Goal: Task Accomplishment & Management: Use online tool/utility

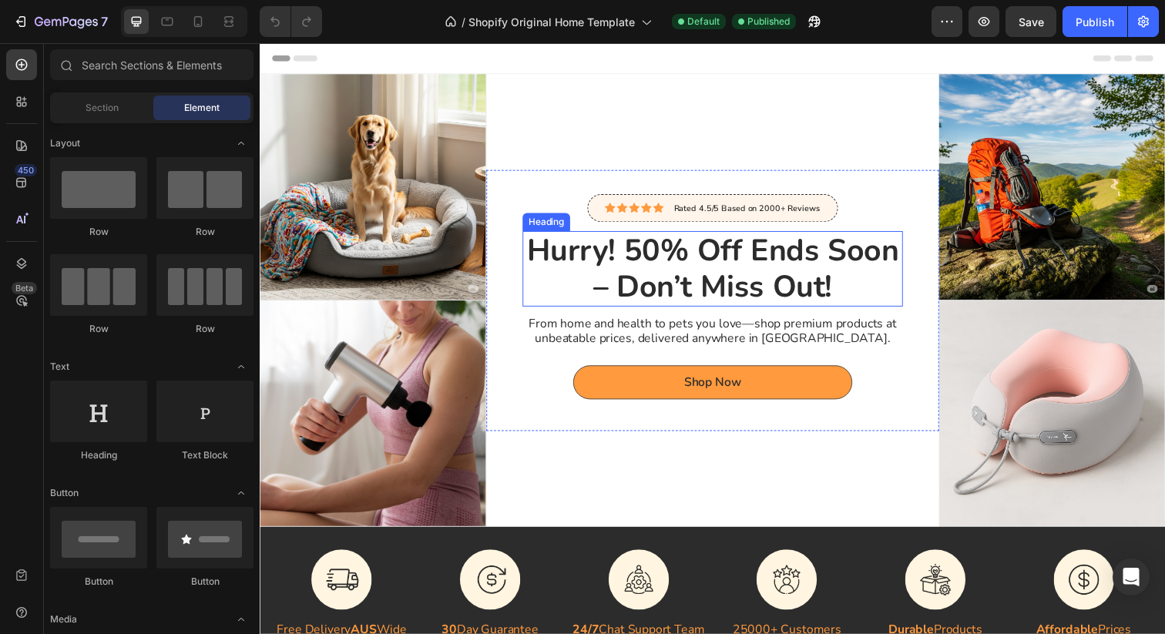
click at [581, 245] on h2 "Hurry! 50% Off Ends Soon – Don’t Miss Out!" at bounding box center [722, 273] width 388 height 77
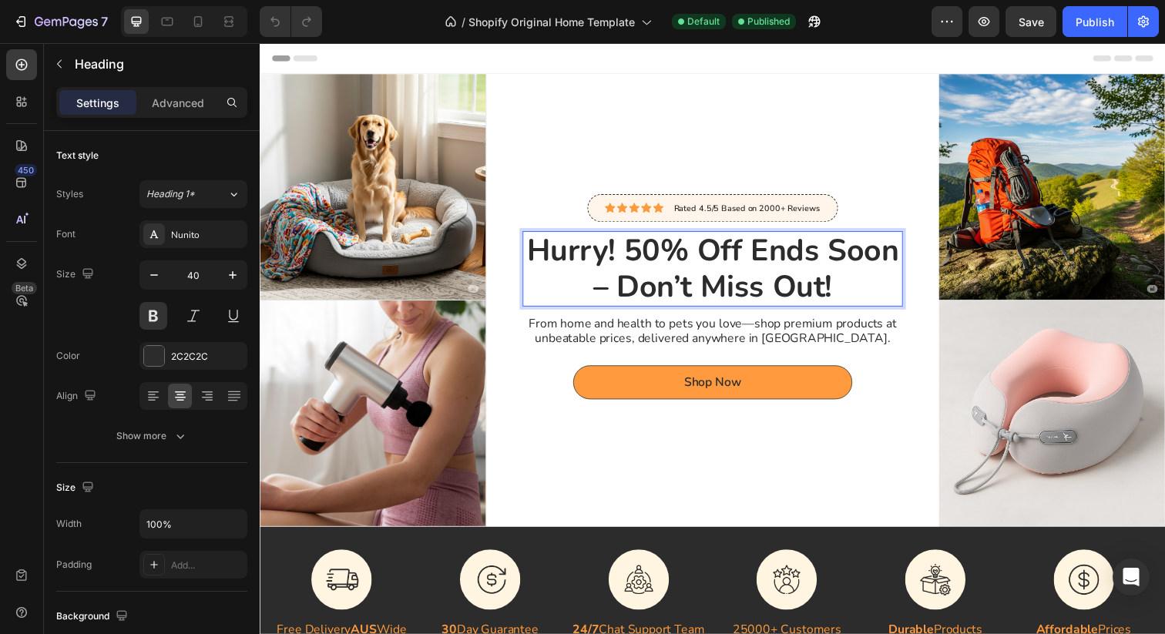
click at [545, 256] on h2 "Hurry! 50% Off Ends Soon – Don’t Miss Out!" at bounding box center [722, 273] width 388 height 77
click at [545, 256] on p "Hurry! 50% Off Ends Soon – Don’t Miss Out!" at bounding box center [721, 273] width 385 height 74
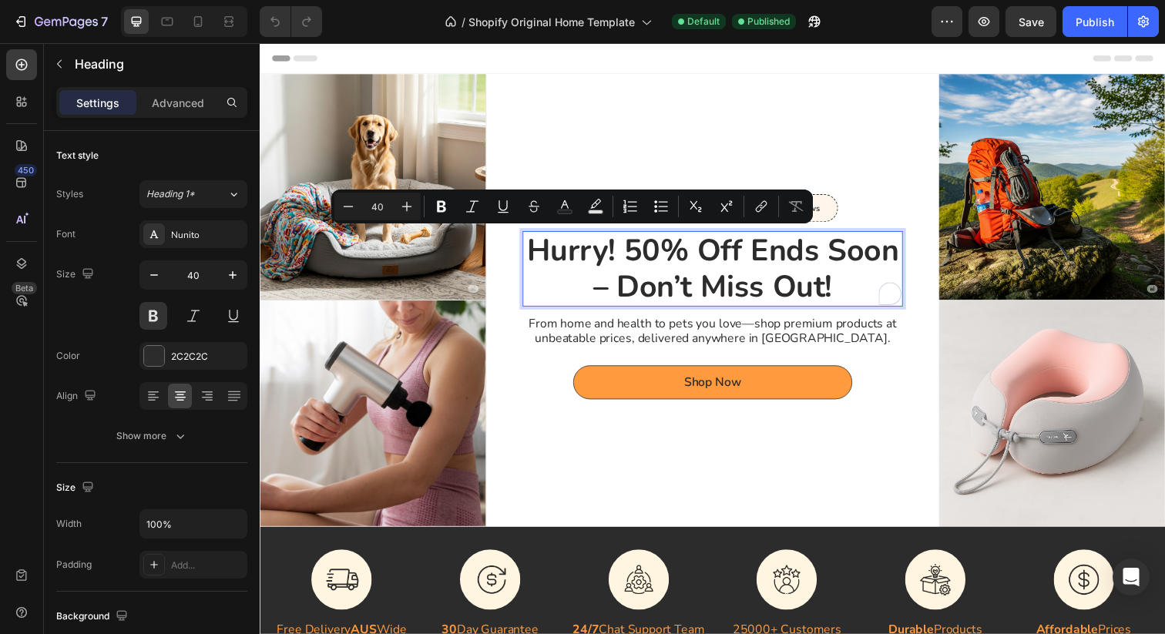
click at [619, 299] on p "Hurry! 50% Off Ends Soon – Don’t Miss Out!" at bounding box center [721, 273] width 385 height 74
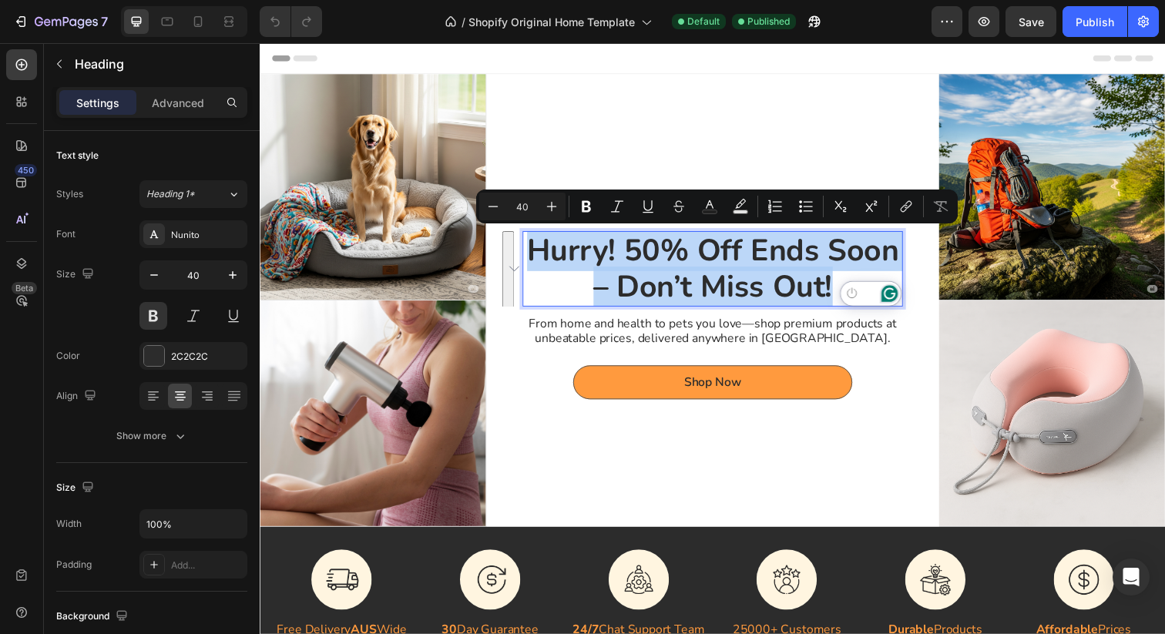
drag, startPoint x: 533, startPoint y: 256, endPoint x: 900, endPoint y: 293, distance: 369.2
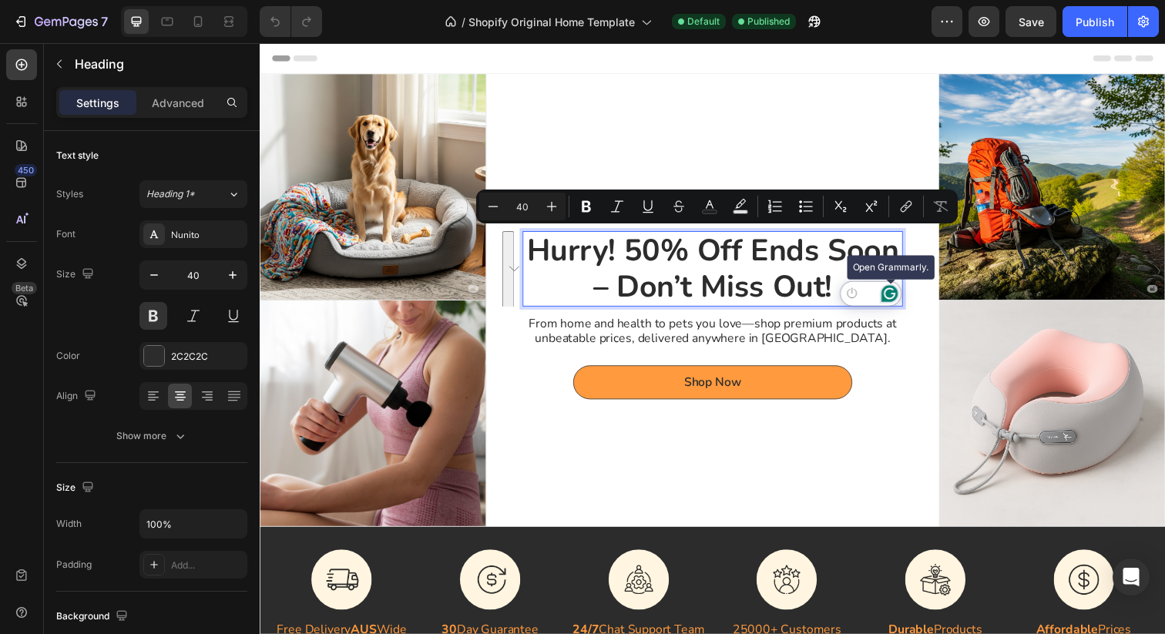
scroll to position [1, 0]
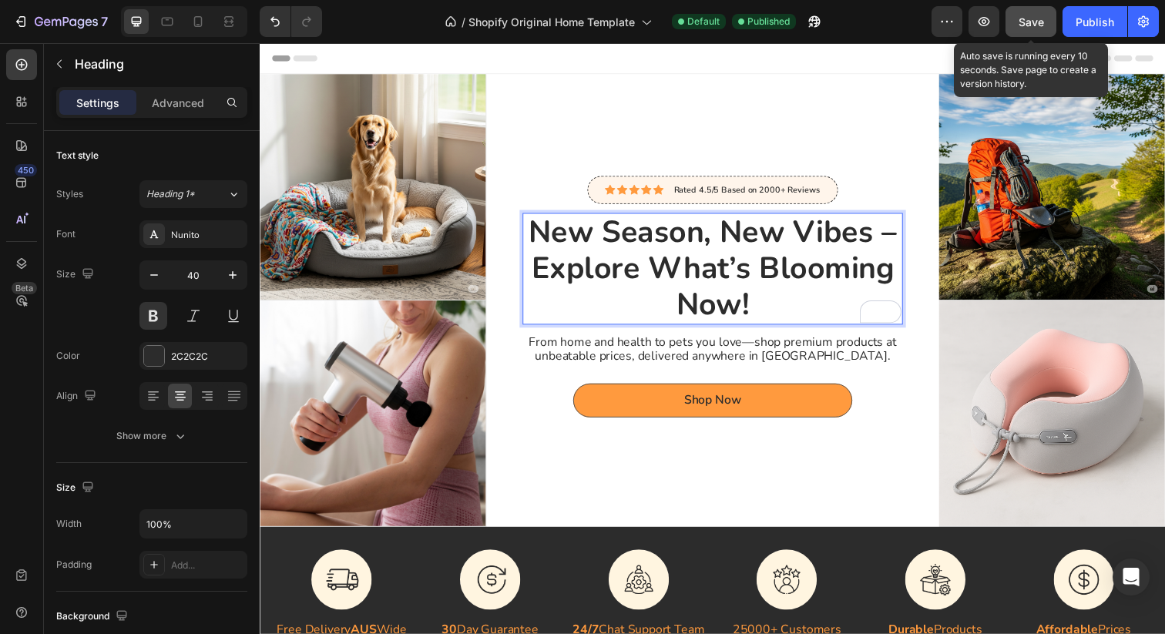
click at [1032, 18] on span "Save" at bounding box center [1030, 21] width 25 height 13
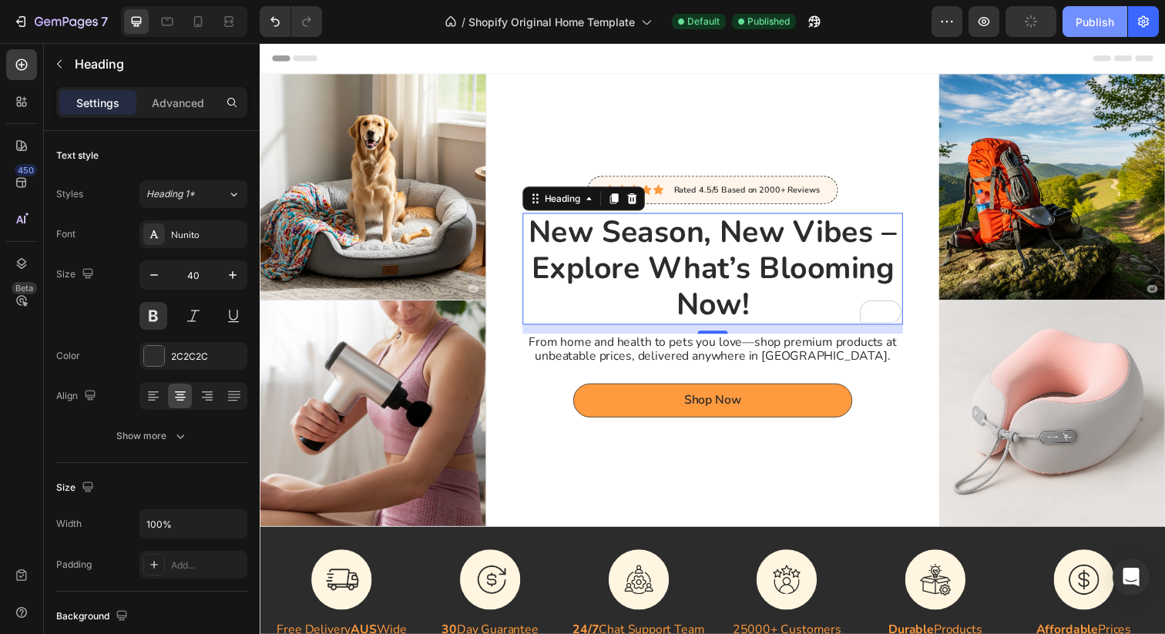
click at [1088, 25] on div "Publish" at bounding box center [1094, 22] width 39 height 16
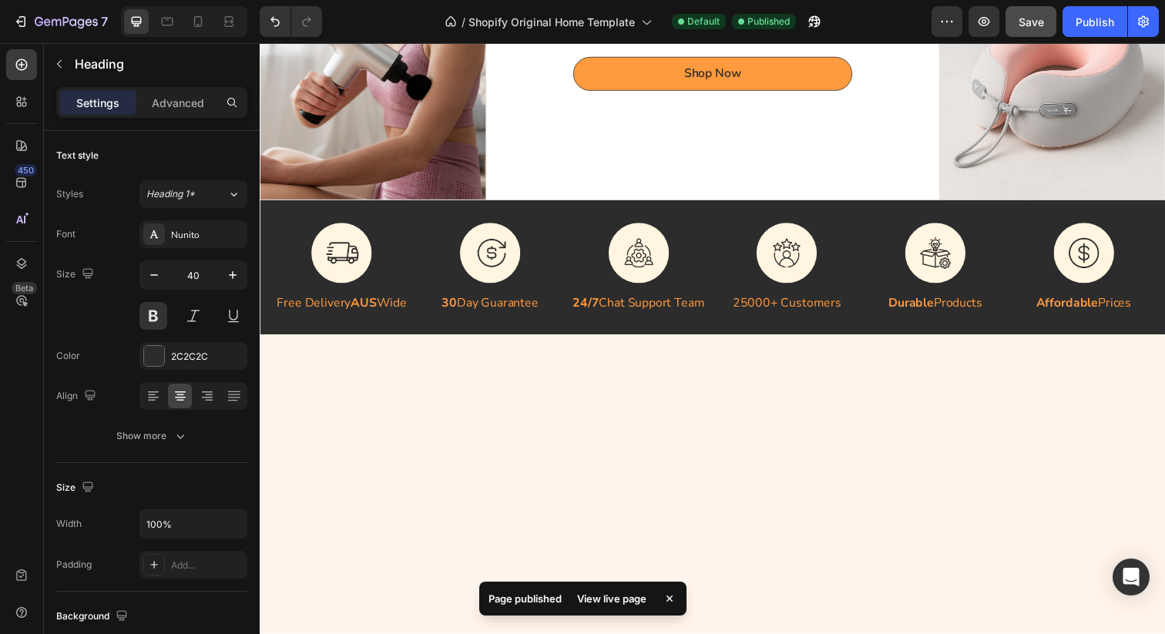
scroll to position [0, 0]
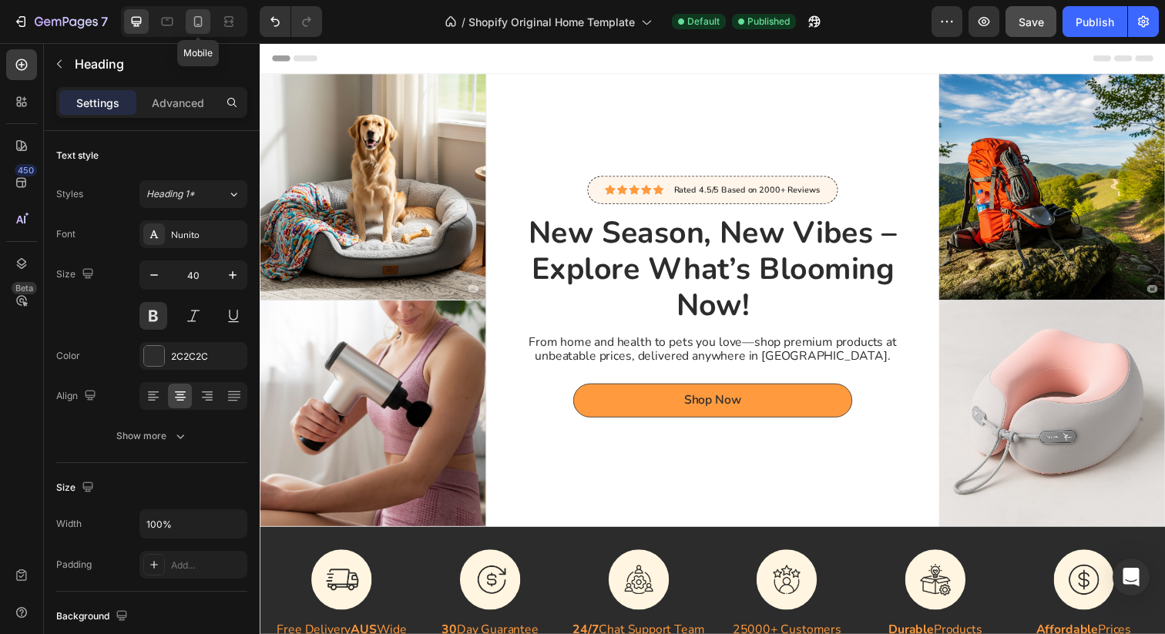
click at [202, 14] on icon at bounding box center [197, 21] width 15 height 15
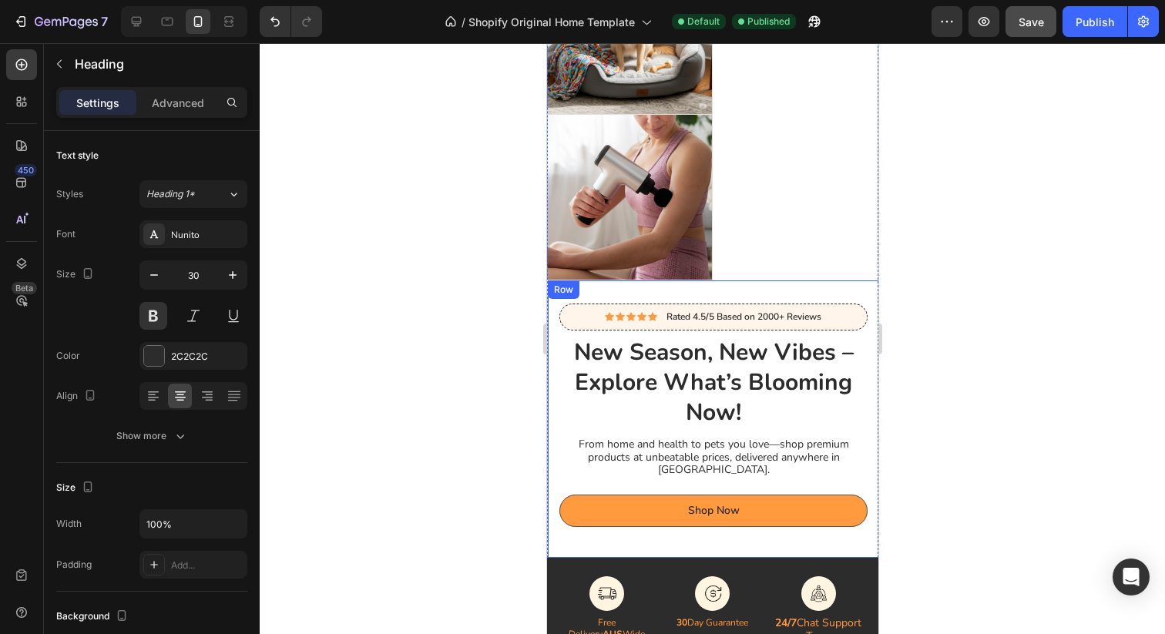
scroll to position [121, 0]
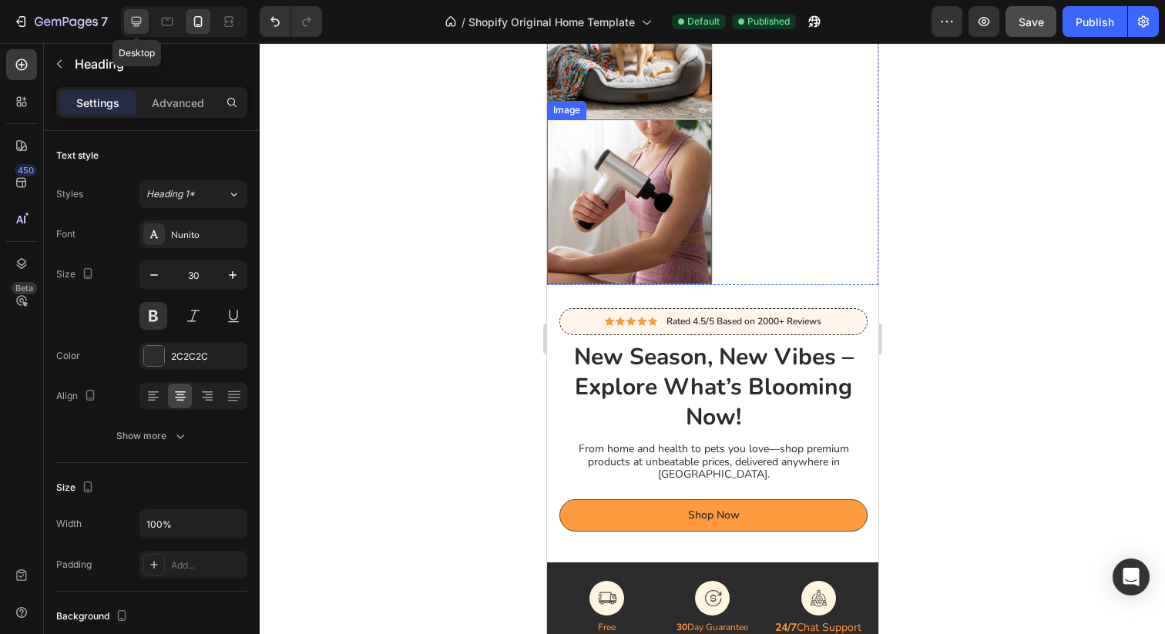
click at [136, 27] on icon at bounding box center [136, 21] width 15 height 15
type input "40"
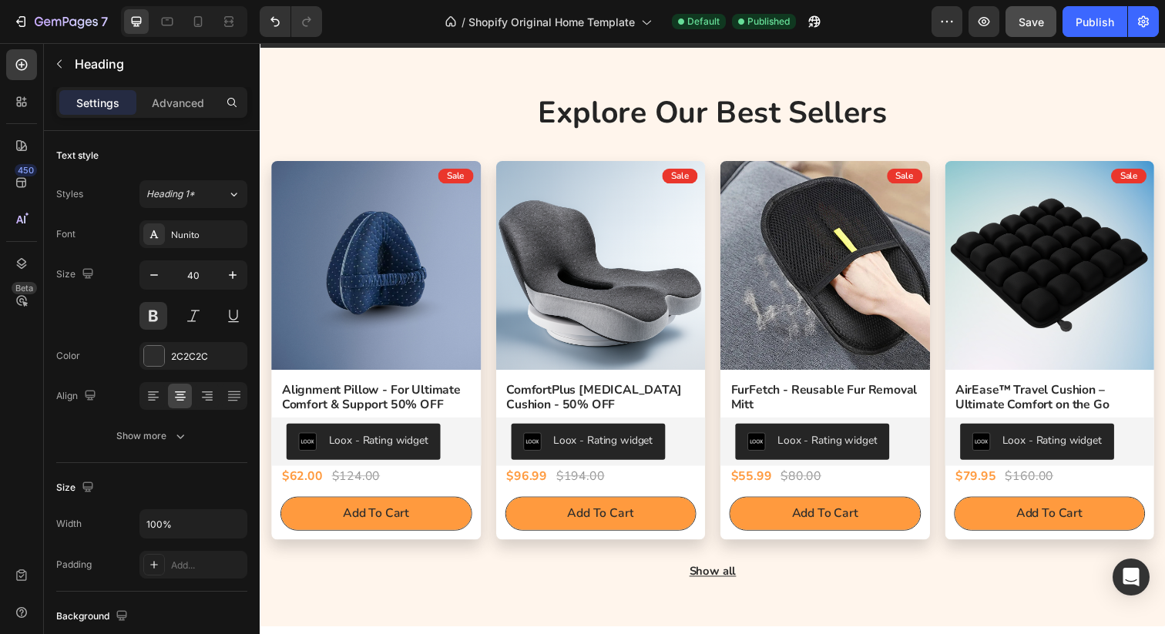
scroll to position [683, 0]
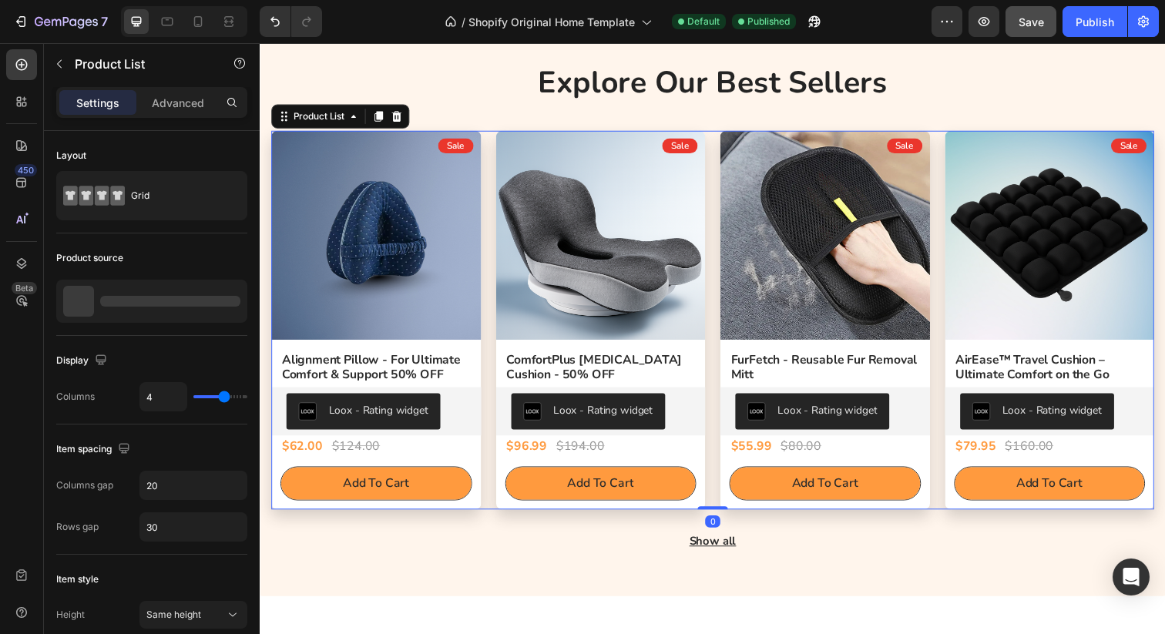
click at [491, 150] on div "(P) Images Row Sale Text Block Alignment Pillow - For Ultimate Comfort & Suppor…" at bounding box center [721, 325] width 901 height 387
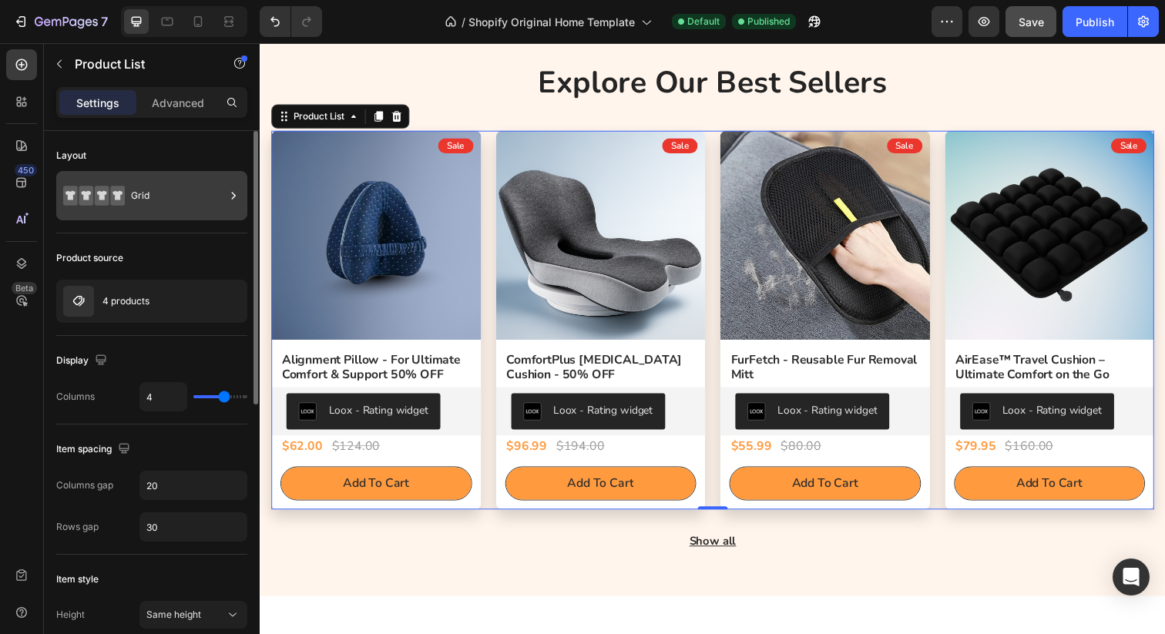
click at [216, 202] on div "Grid" at bounding box center [178, 195] width 94 height 35
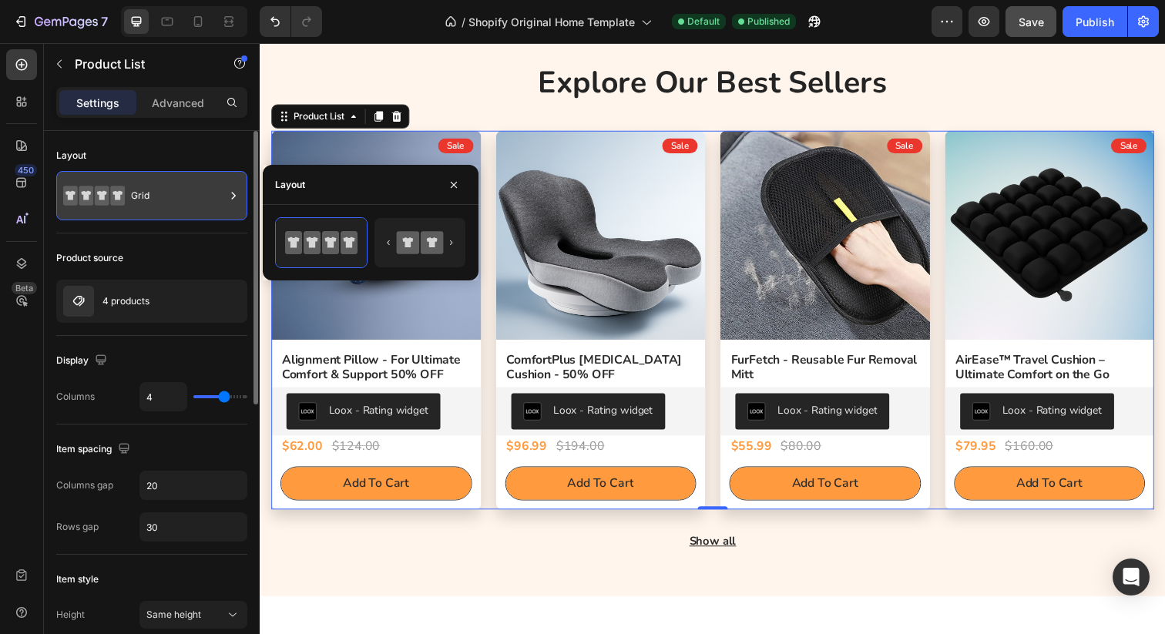
click at [216, 202] on div "Grid" at bounding box center [178, 195] width 94 height 35
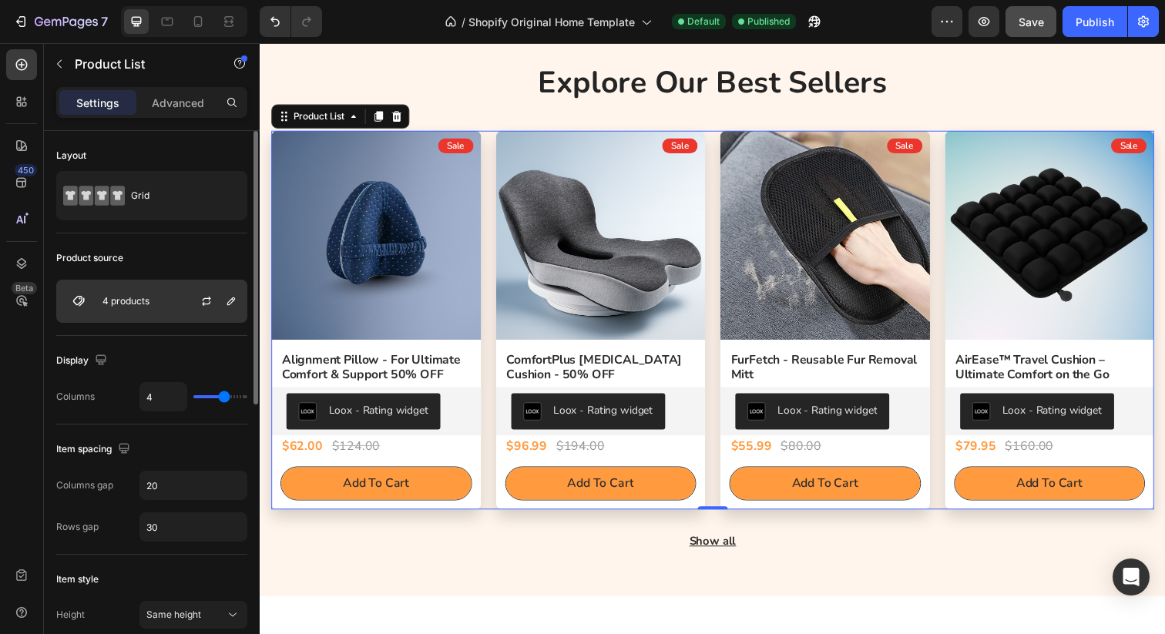
click at [183, 312] on div at bounding box center [213, 301] width 68 height 42
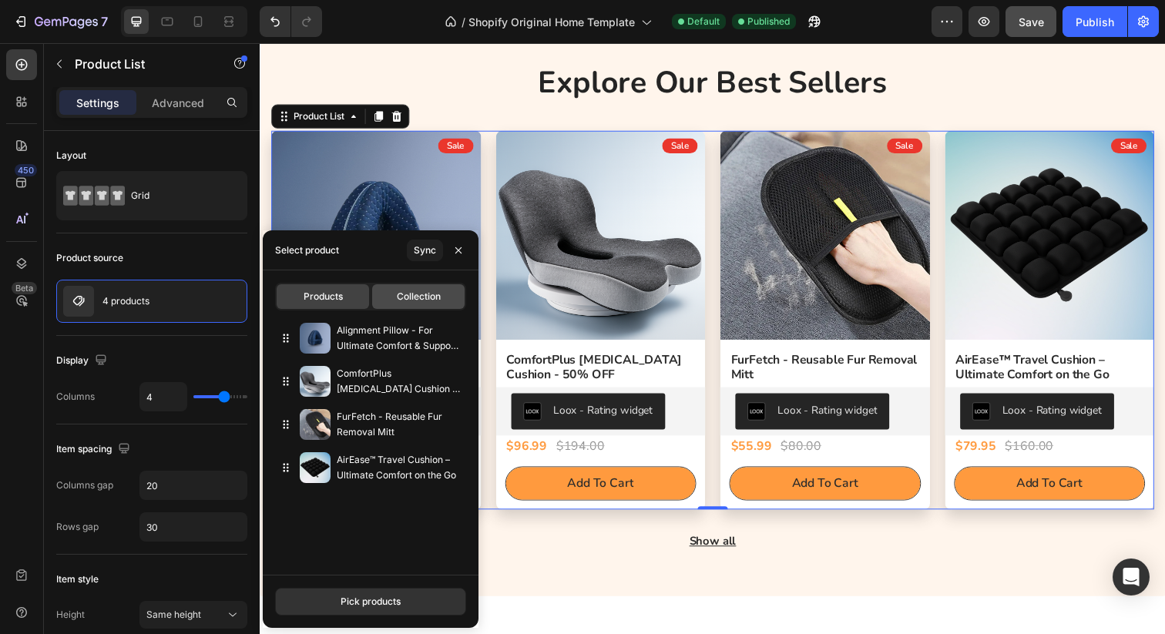
click at [420, 300] on span "Collection" at bounding box center [419, 297] width 44 height 14
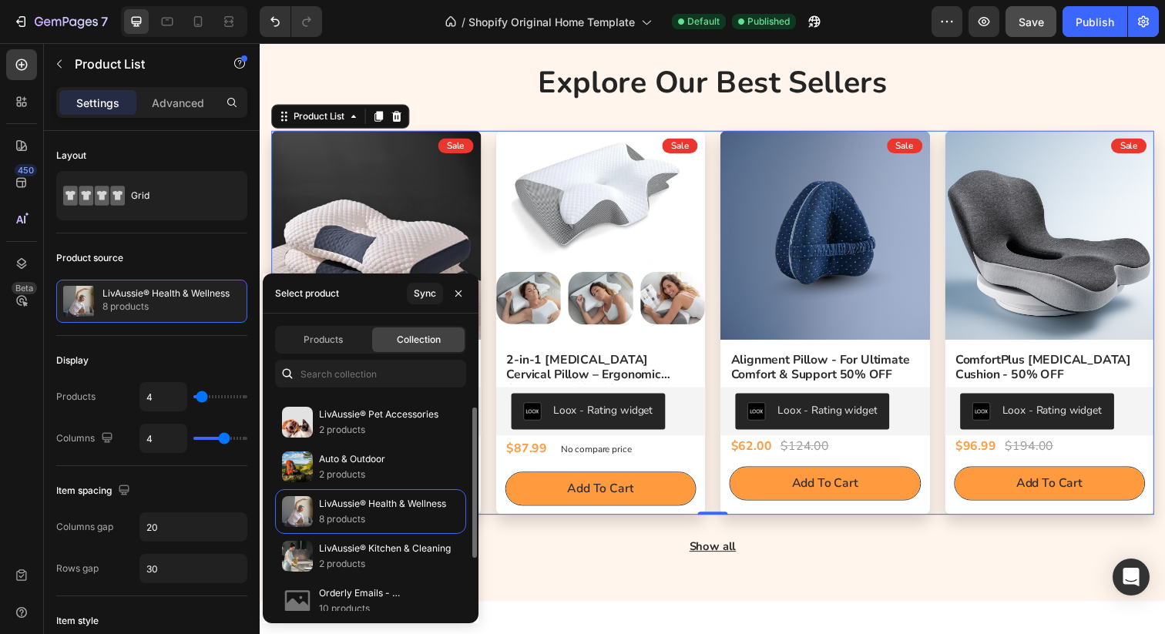
scroll to position [0, 0]
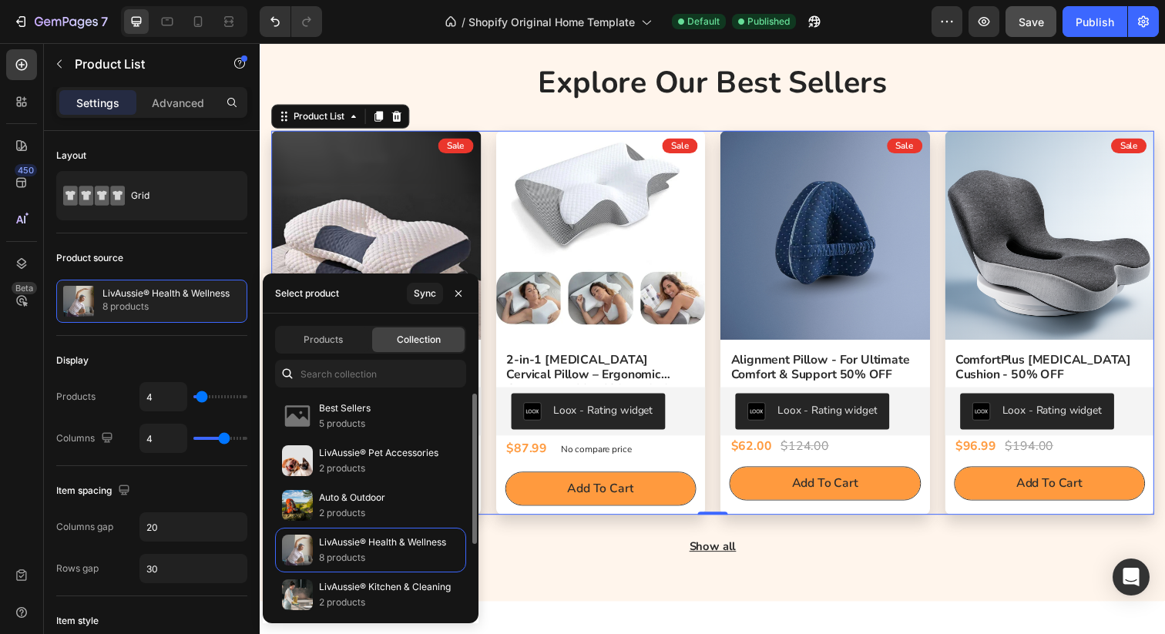
click at [352, 387] on div "Products Collection Best Sellers 5 products LivAussie® Pet Accessories 2 produc…" at bounding box center [371, 468] width 216 height 310
click at [352, 401] on p "Best Sellers" at bounding box center [345, 408] width 52 height 15
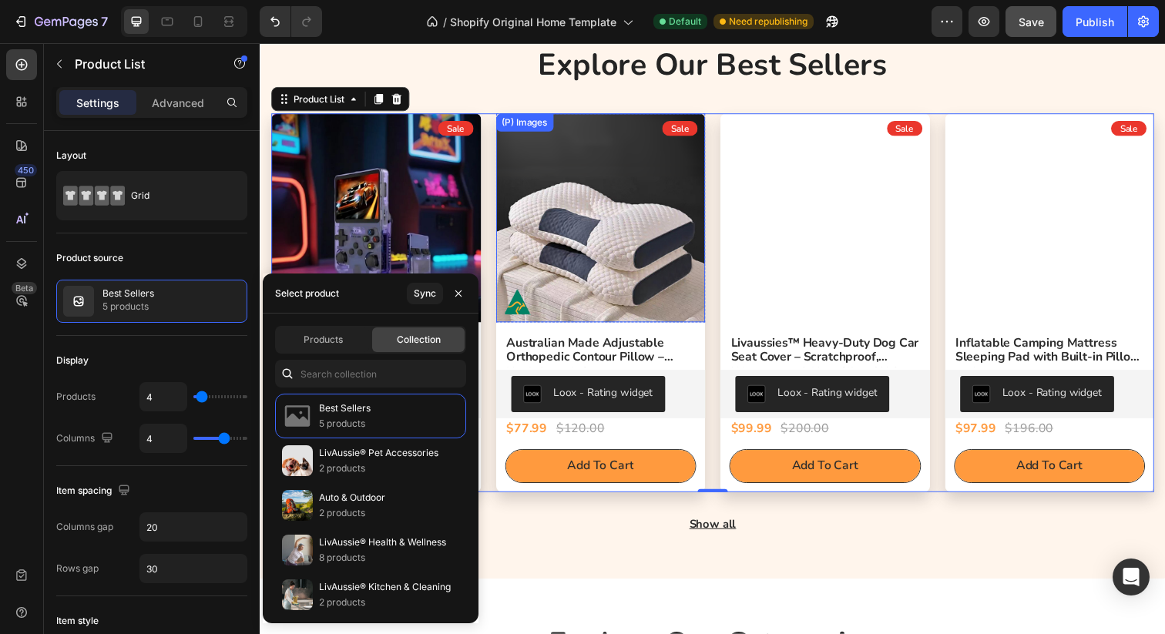
scroll to position [725, 0]
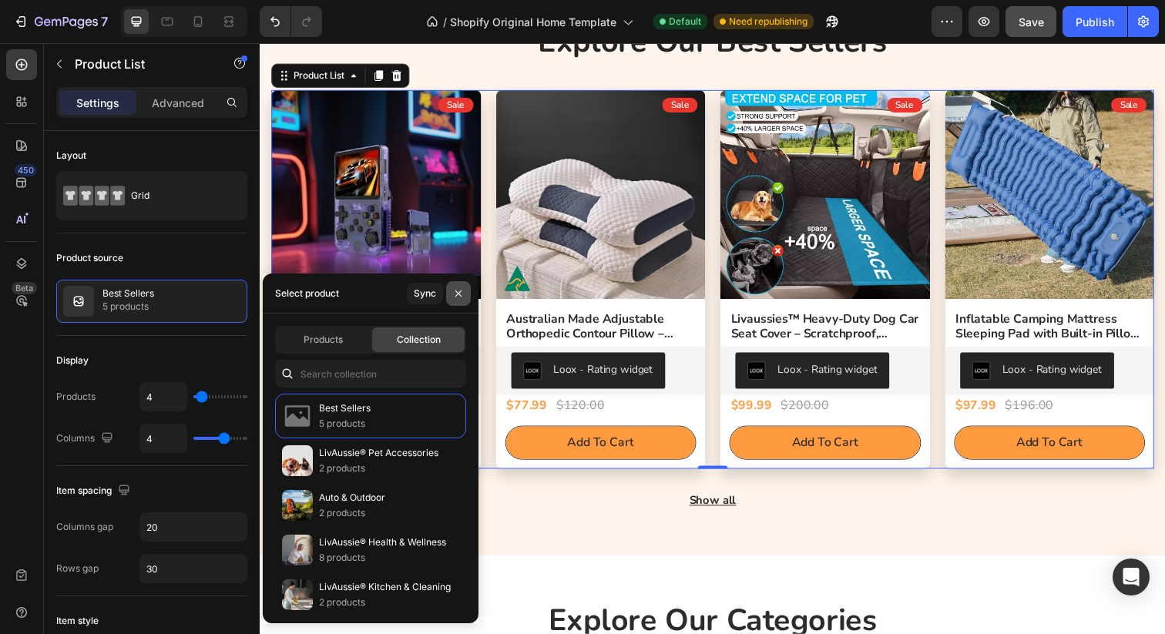
click at [457, 300] on button "button" at bounding box center [458, 293] width 25 height 25
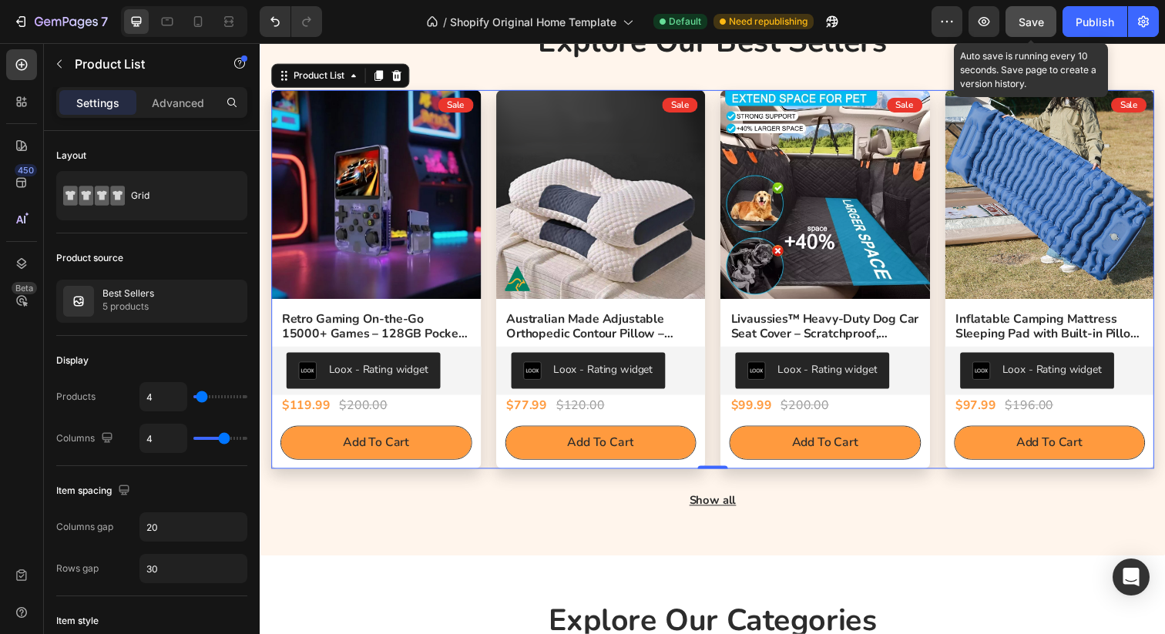
click at [1022, 20] on span "Save" at bounding box center [1030, 21] width 25 height 13
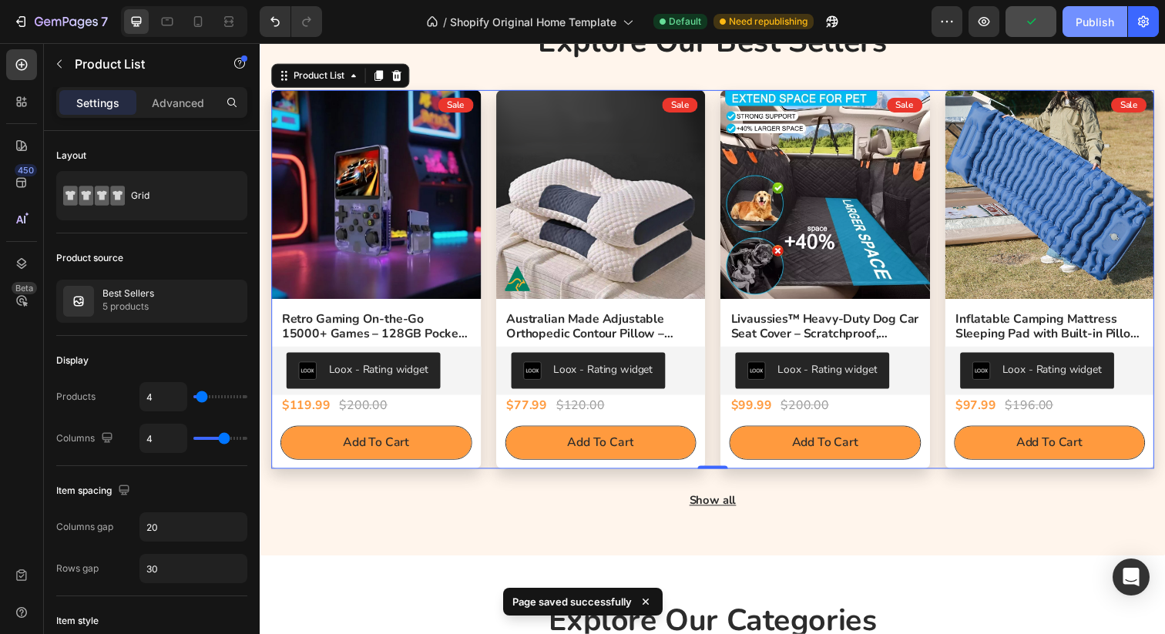
click at [1101, 21] on div "Publish" at bounding box center [1094, 22] width 39 height 16
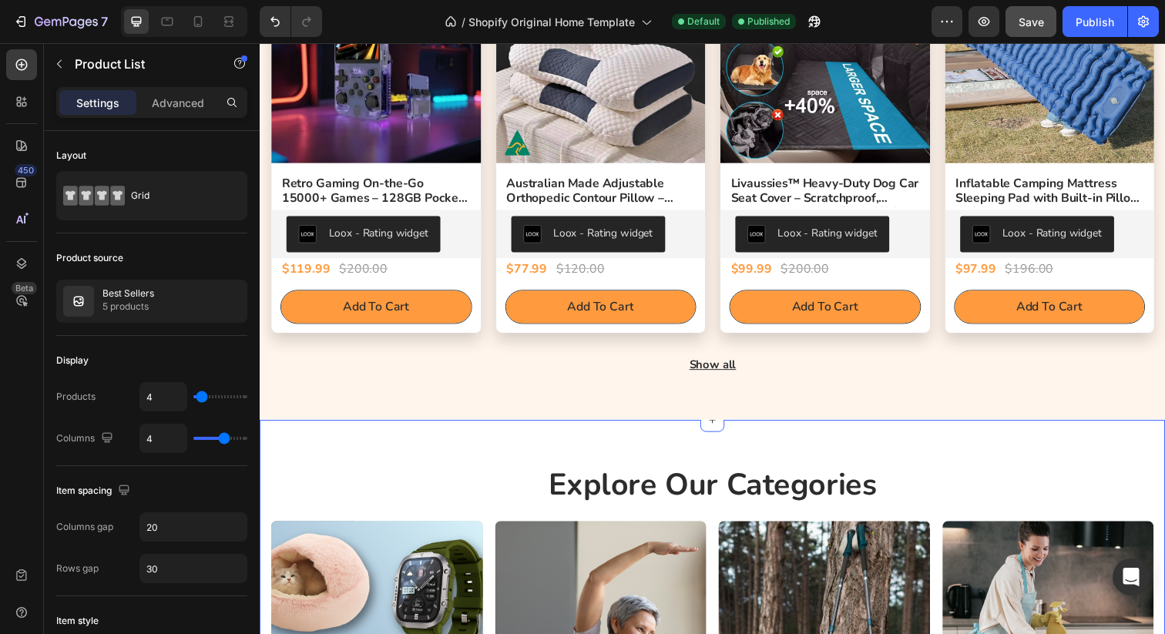
scroll to position [843, 0]
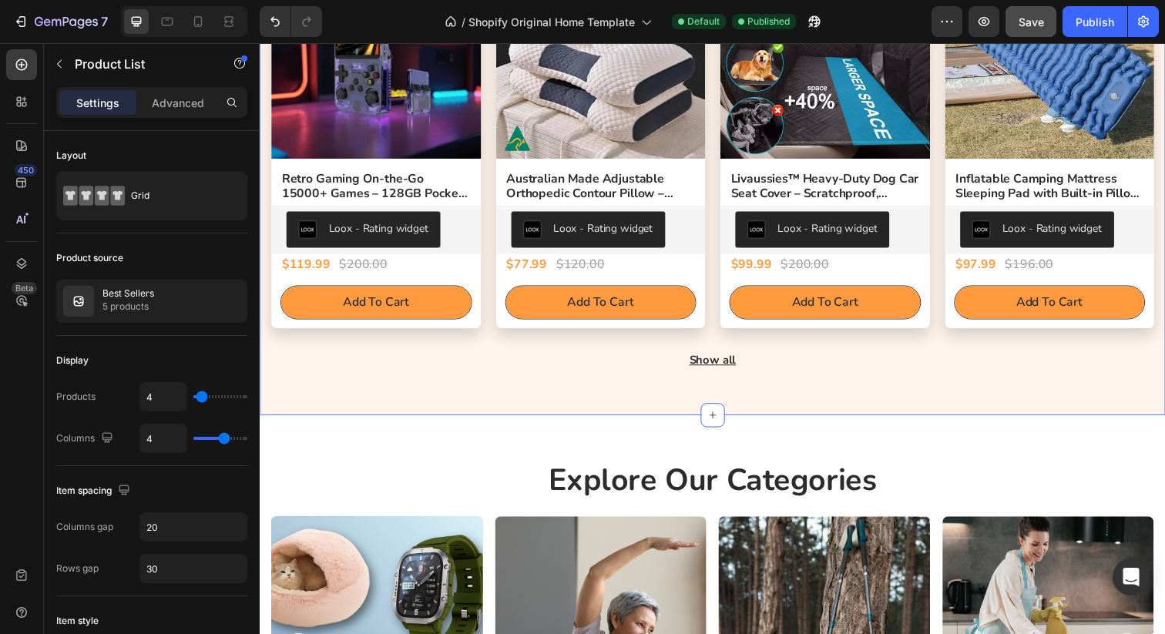
click at [710, 375] on div "Show all" at bounding box center [721, 366] width 901 height 19
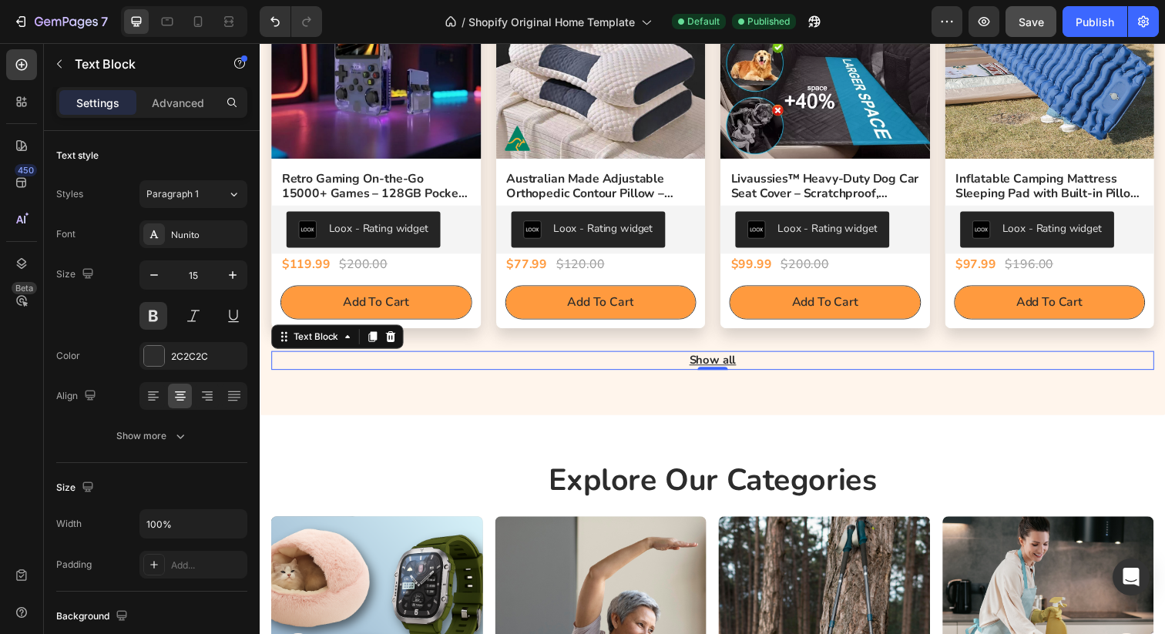
click at [712, 372] on u "Show all" at bounding box center [722, 366] width 48 height 15
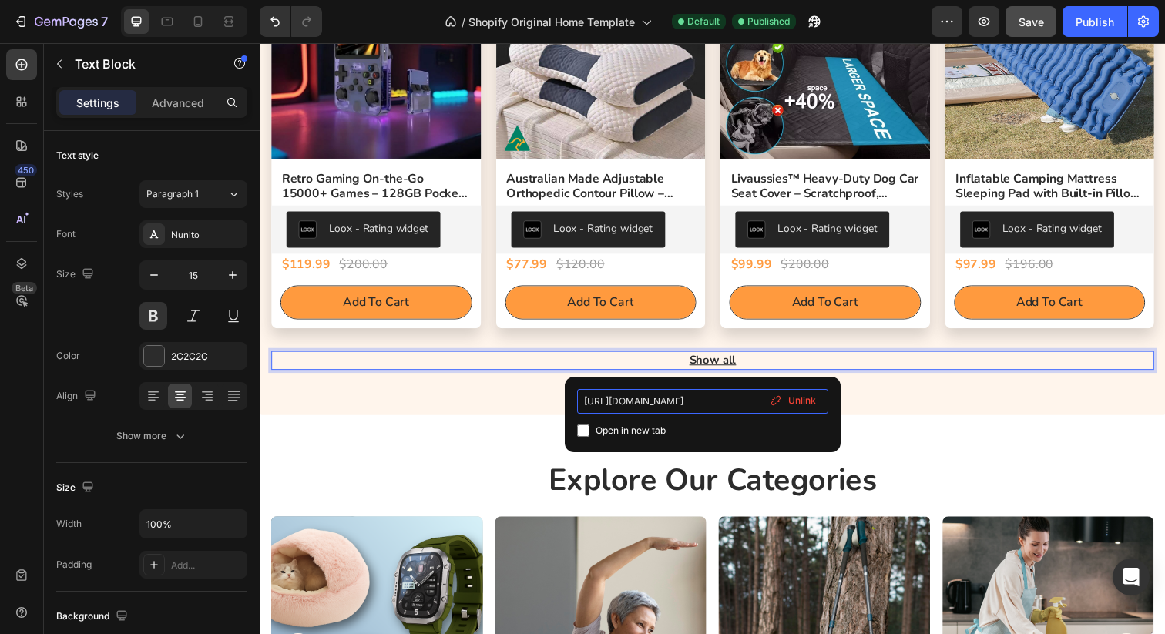
click at [668, 405] on input "[URL][DOMAIN_NAME]" at bounding box center [702, 401] width 251 height 25
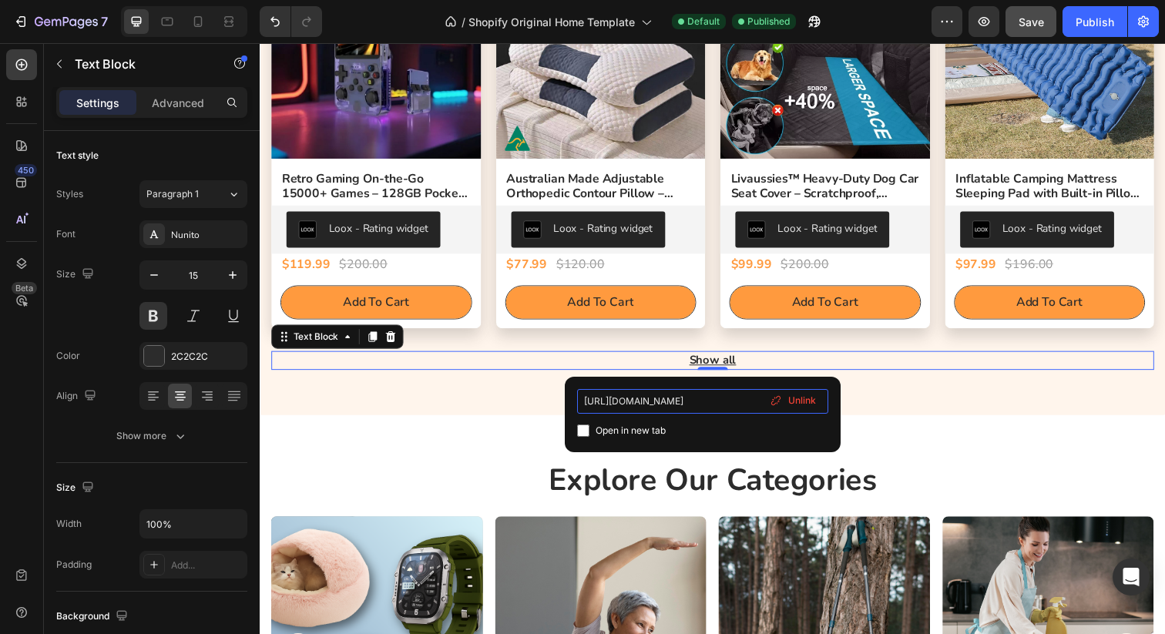
click at [622, 402] on input "[URL][DOMAIN_NAME]" at bounding box center [702, 401] width 251 height 25
paste input "[DOMAIN_NAME][URL]"
type input "[URL][DOMAIN_NAME]"
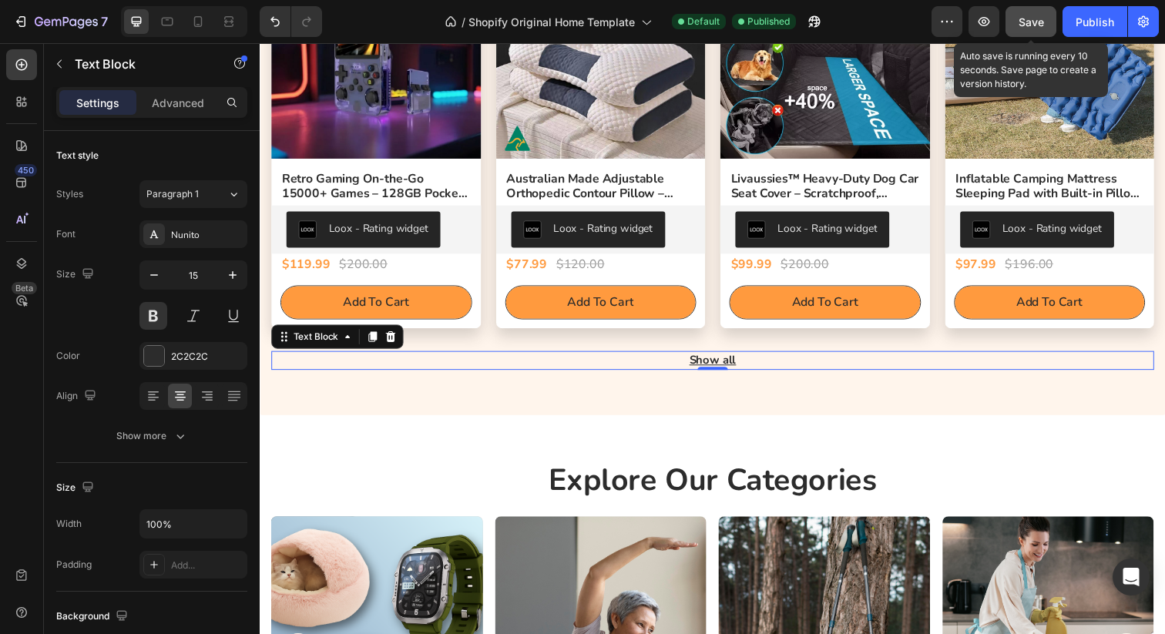
click at [1045, 24] on button "Save" at bounding box center [1030, 21] width 51 height 31
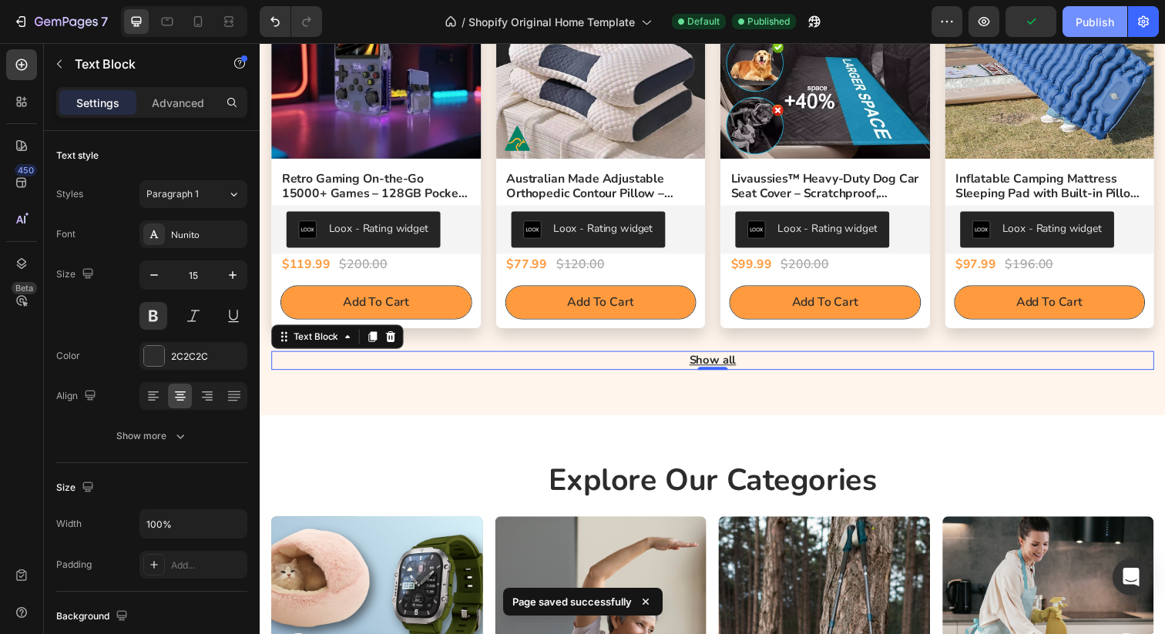
click at [1082, 23] on div "Publish" at bounding box center [1094, 22] width 39 height 16
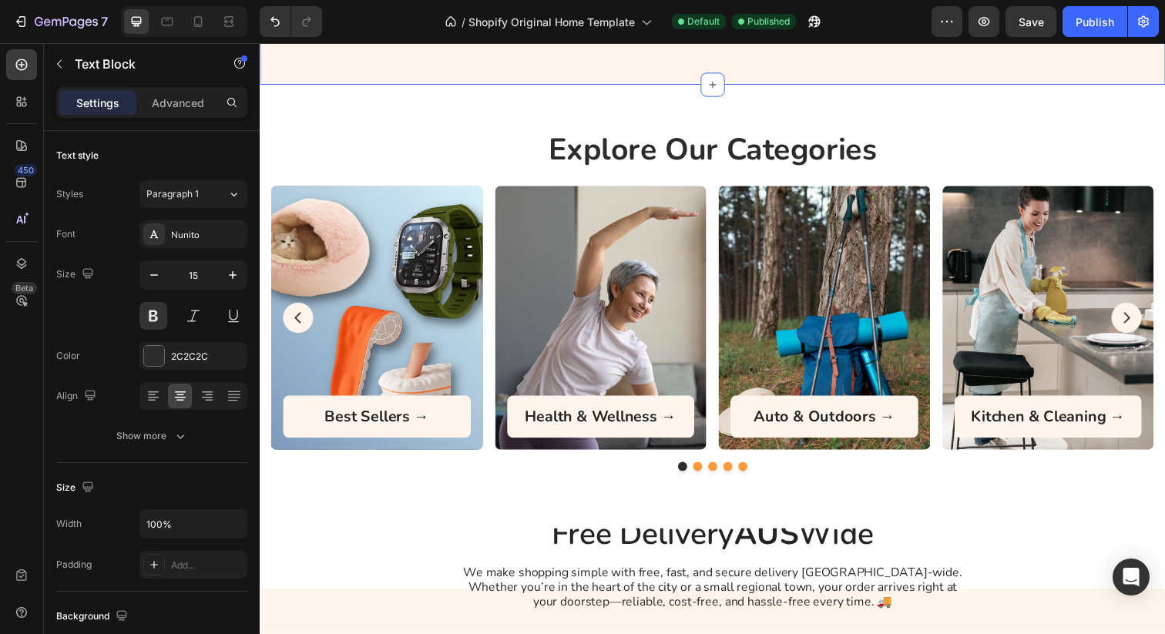
scroll to position [1181, 0]
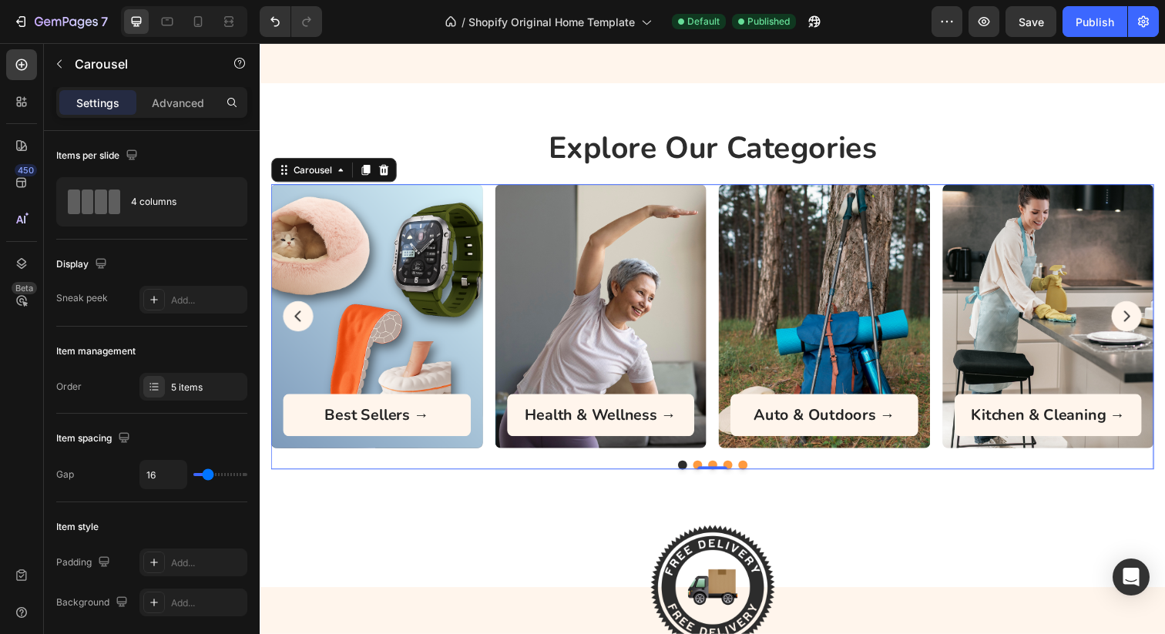
click at [1149, 333] on button "Carousel Next Arrow" at bounding box center [1144, 322] width 31 height 31
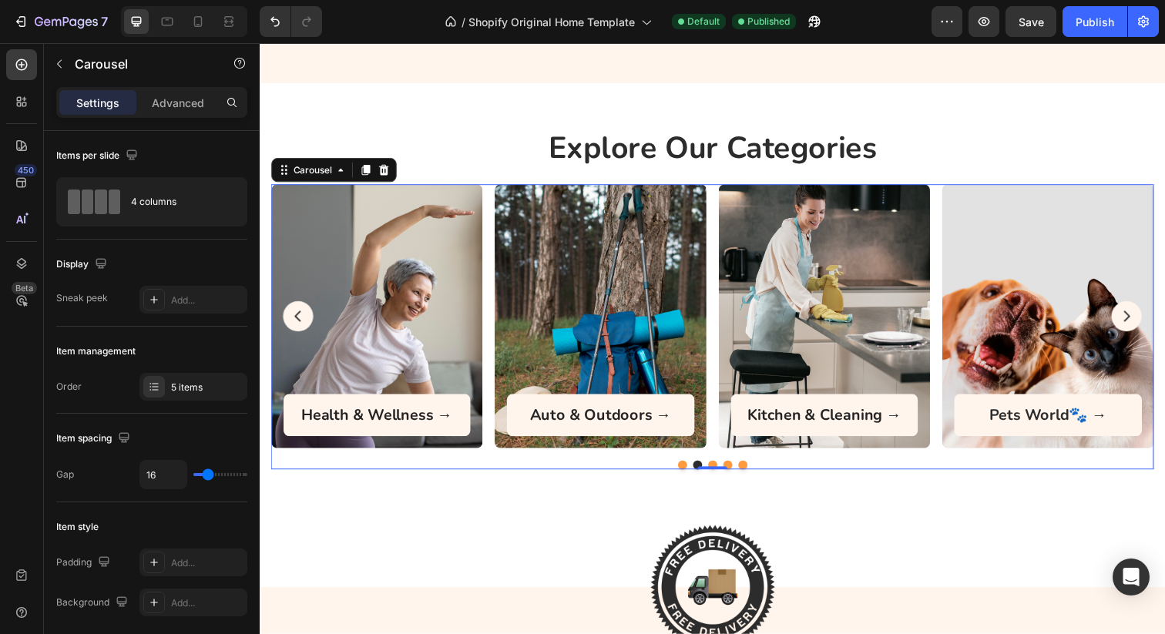
click at [304, 322] on icon "Carousel Back Arrow" at bounding box center [298, 321] width 15 height 15
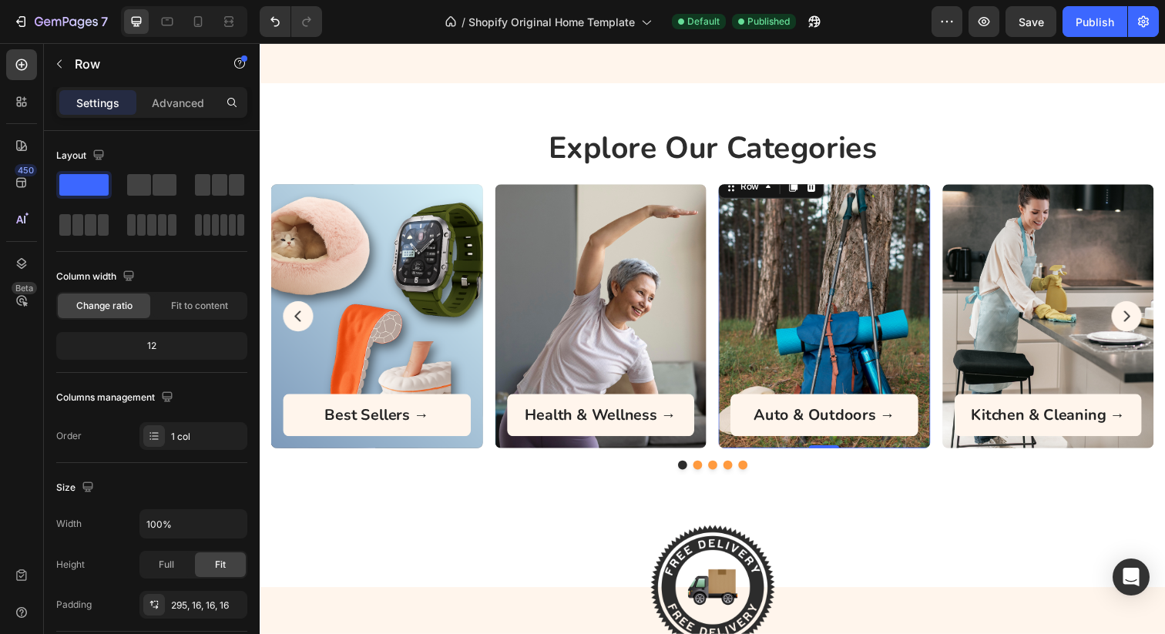
click at [871, 314] on div "Auto & Outdoors → Heading Row Row 0" at bounding box center [836, 315] width 216 height 283
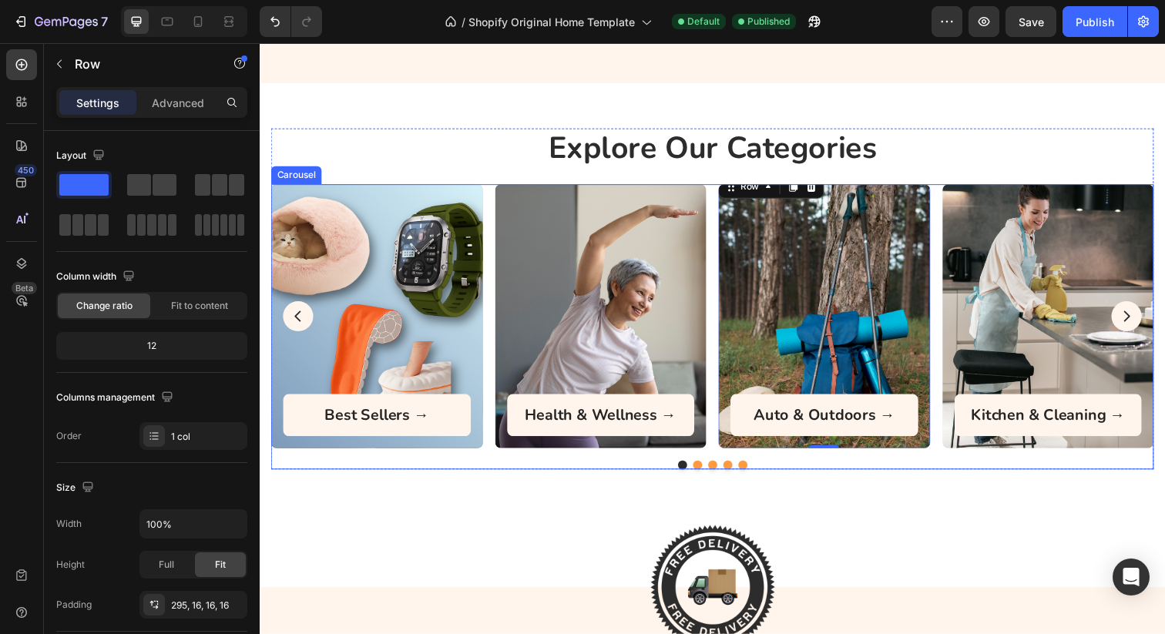
click at [1135, 320] on button "Carousel Next Arrow" at bounding box center [1144, 322] width 31 height 31
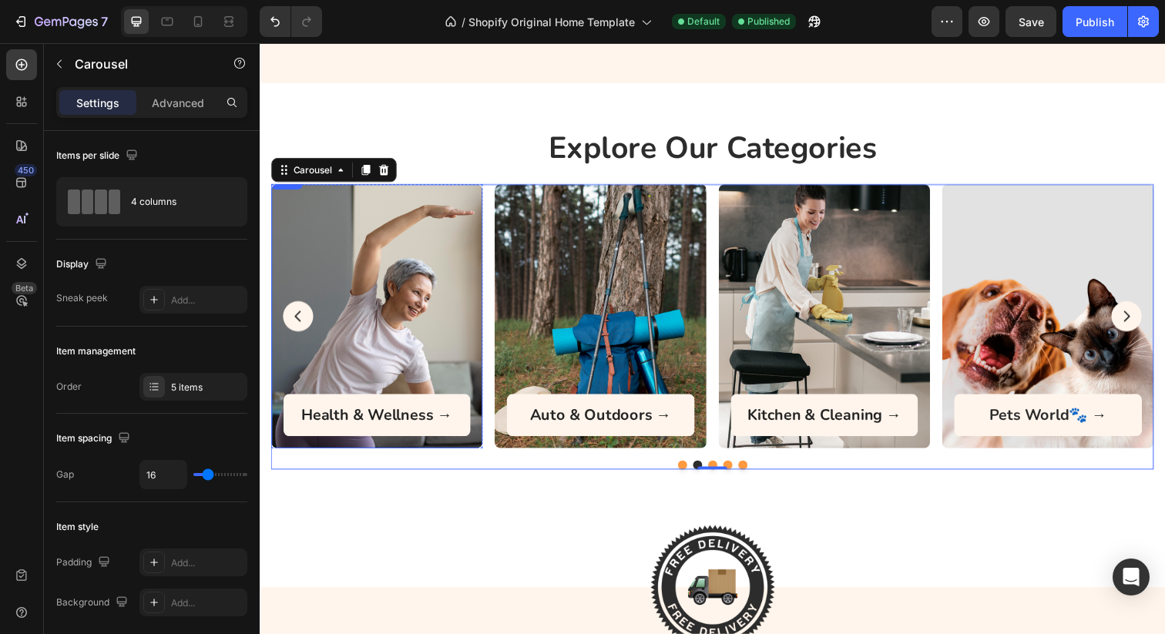
click at [303, 324] on icon "Carousel Back Arrow" at bounding box center [298, 321] width 15 height 15
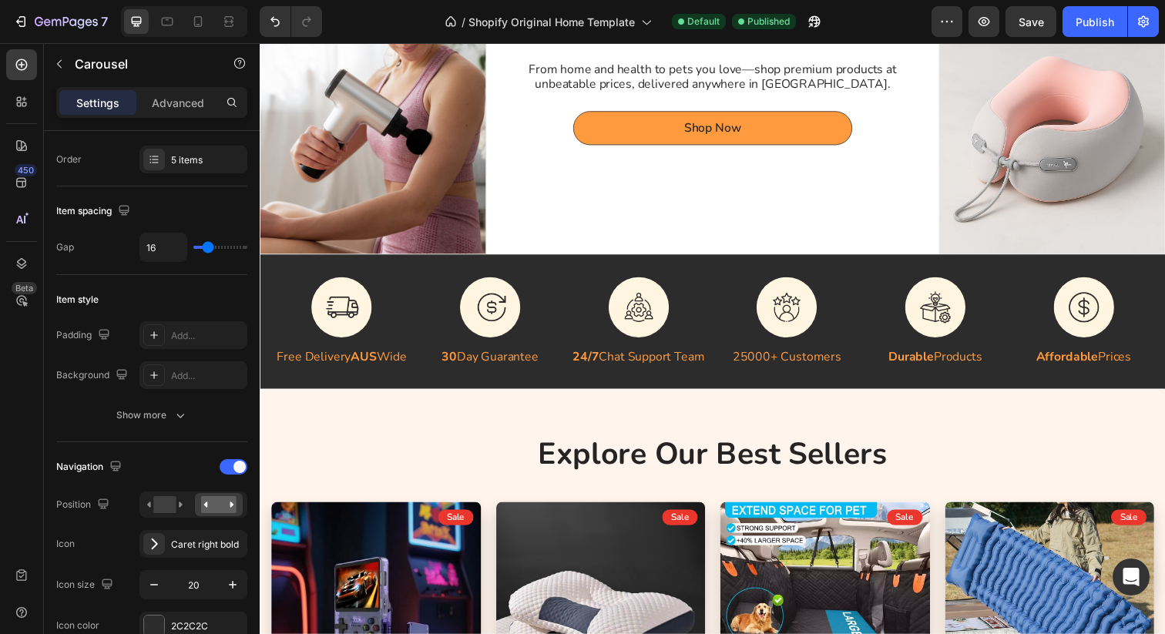
scroll to position [0, 0]
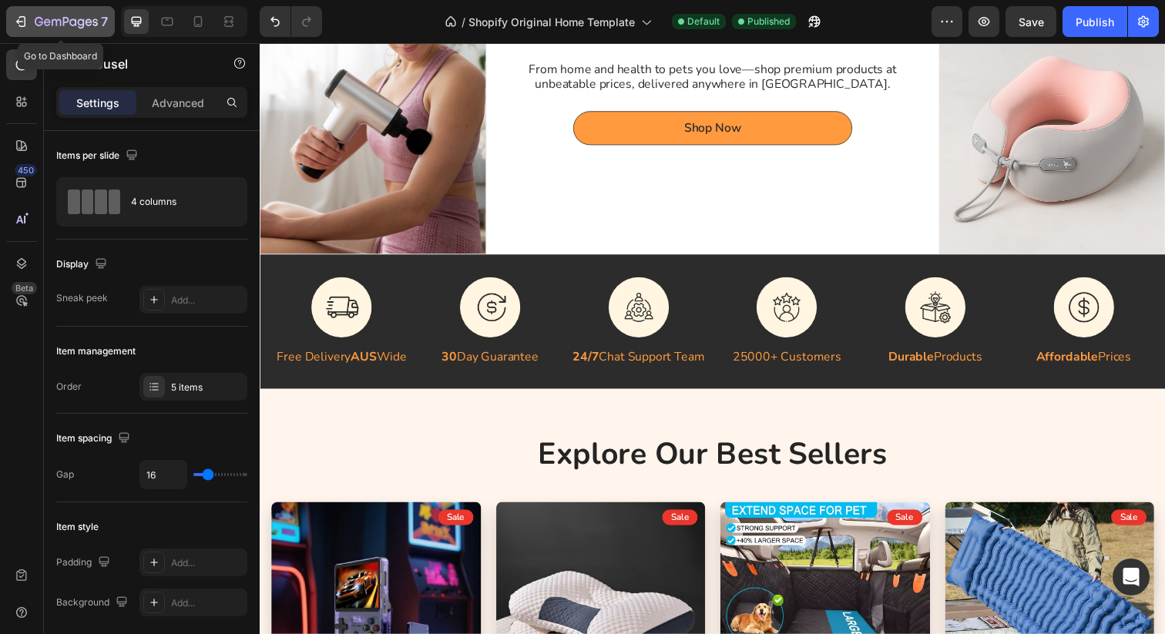
click at [51, 19] on icon "button" at bounding box center [66, 22] width 63 height 13
